Goal: Ask a question

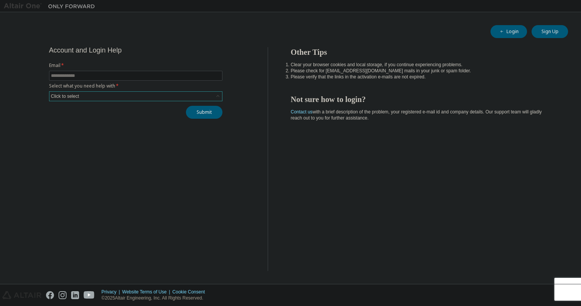
click at [219, 95] on icon at bounding box center [218, 96] width 8 height 8
click at [116, 76] on input "text" at bounding box center [136, 76] width 170 height 6
type input "**********"
click at [94, 97] on div "Click to select" at bounding box center [135, 96] width 173 height 9
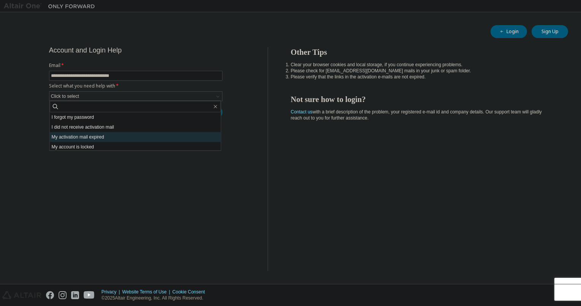
scroll to position [21, 0]
click at [80, 142] on li "I don't know but can't login" at bounding box center [135, 145] width 171 height 10
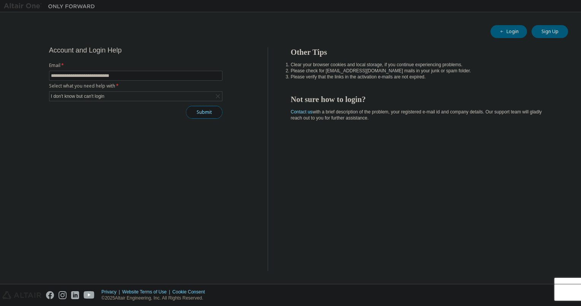
click at [202, 113] on button "Submit" at bounding box center [204, 112] width 37 height 13
click at [196, 112] on button "Submit" at bounding box center [204, 112] width 37 height 13
click at [566, 264] on icon "button" at bounding box center [565, 263] width 5 height 5
click at [566, 290] on icon "button" at bounding box center [565, 288] width 5 height 5
click at [208, 106] on button "Submit" at bounding box center [204, 112] width 37 height 13
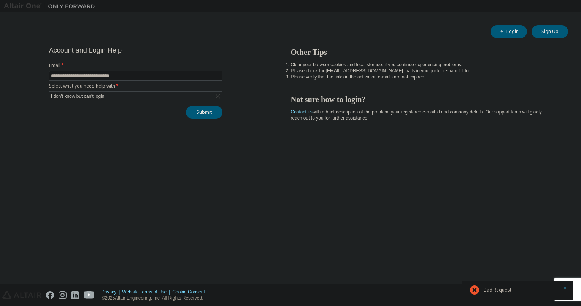
click at [566, 290] on icon "button" at bounding box center [565, 288] width 5 height 5
